Goal: Check status: Check status

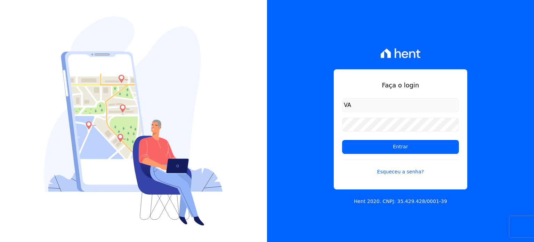
type input "valdiceia@bonelliconstrutora.com.br"
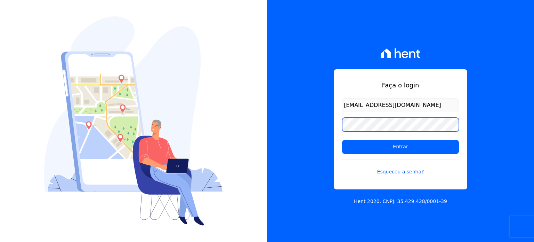
click at [342, 140] on input "Entrar" at bounding box center [400, 147] width 117 height 14
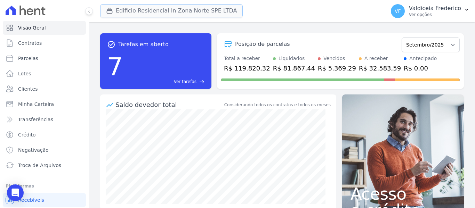
click at [174, 13] on button "Edificio Residencial In Zona Norte SPE LTDA" at bounding box center [171, 10] width 143 height 13
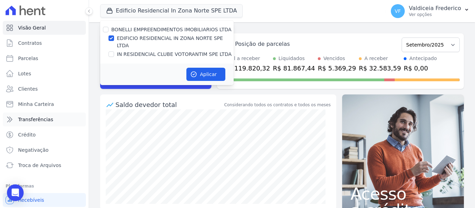
click at [38, 117] on span "Transferências" at bounding box center [35, 119] width 35 height 7
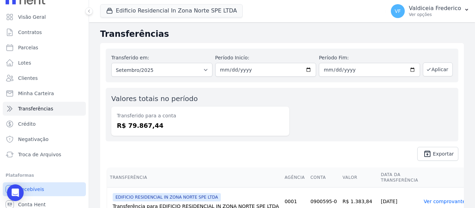
scroll to position [30, 0]
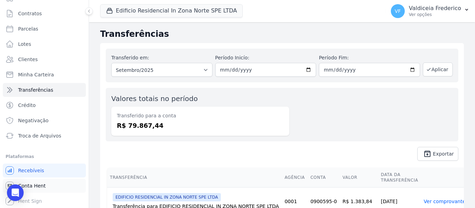
click at [31, 185] on span "Conta Hent" at bounding box center [31, 186] width 27 height 7
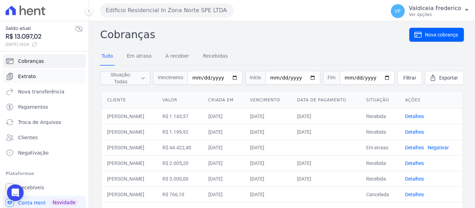
click at [37, 75] on link "Extrato" at bounding box center [44, 77] width 83 height 14
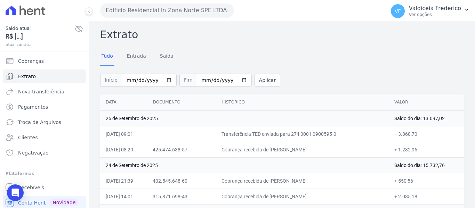
click at [32, 77] on span "Extrato" at bounding box center [27, 76] width 18 height 7
click at [197, 80] on input "[DATE]" at bounding box center [224, 80] width 55 height 13
click at [256, 80] on button "Aplicar" at bounding box center [268, 80] width 26 height 13
click at [217, 13] on button "Edificio Residencial In Zona Norte SPE LTDA" at bounding box center [167, 10] width 134 height 14
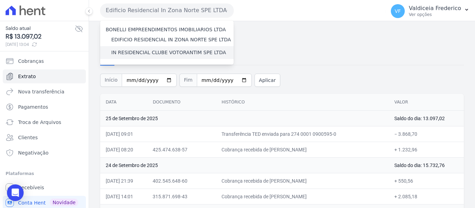
click at [183, 50] on label "IN RESIDENCIAL CLUBE VOTORANTIM SPE LTDA" at bounding box center [168, 52] width 115 height 7
click at [0, 0] on input "IN RESIDENCIAL CLUBE VOTORANTIM SPE LTDA" at bounding box center [0, 0] width 0 height 0
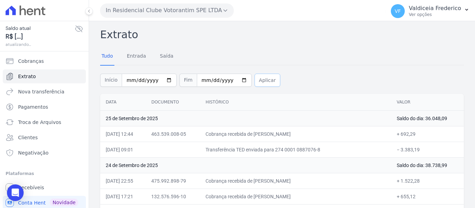
click at [263, 83] on button "Aplicar" at bounding box center [268, 80] width 26 height 13
click at [133, 81] on input "2025-09-01" at bounding box center [149, 80] width 55 height 13
type input "2025-09-29"
type input "[DATE]"
click at [259, 79] on button "Aplicar" at bounding box center [268, 80] width 26 height 13
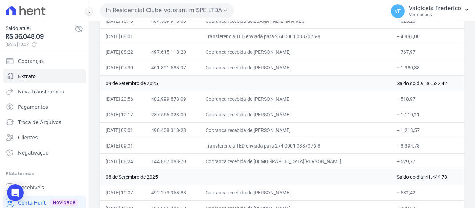
scroll to position [2007, 0]
